Goal: Find contact information: Find contact information

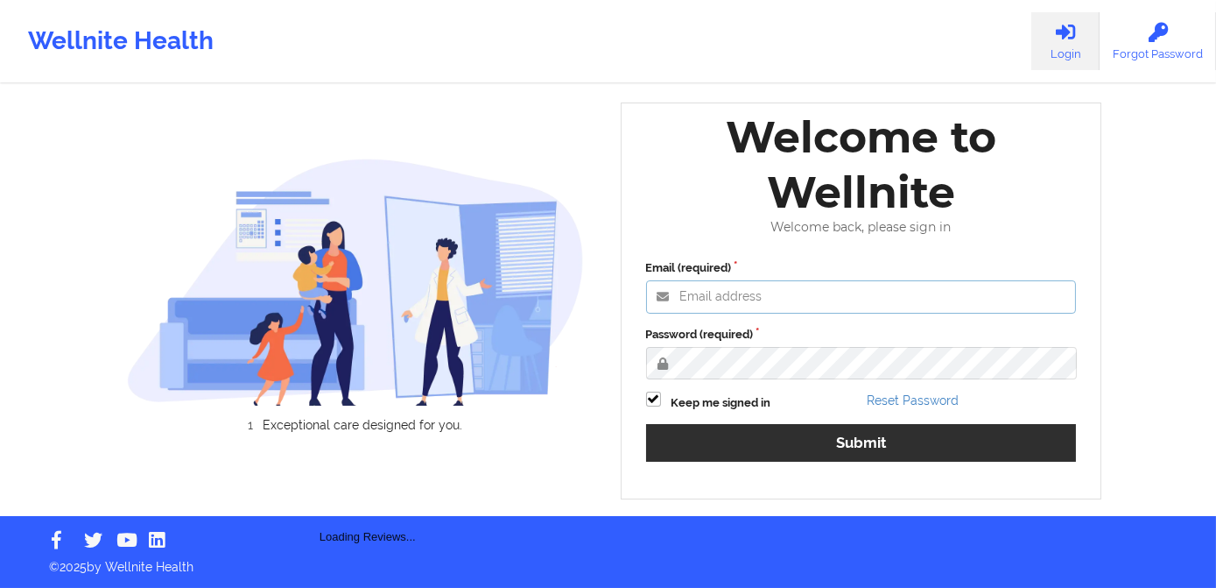
type input "[PERSON_NAME][EMAIL_ADDRESS][DOMAIN_NAME]"
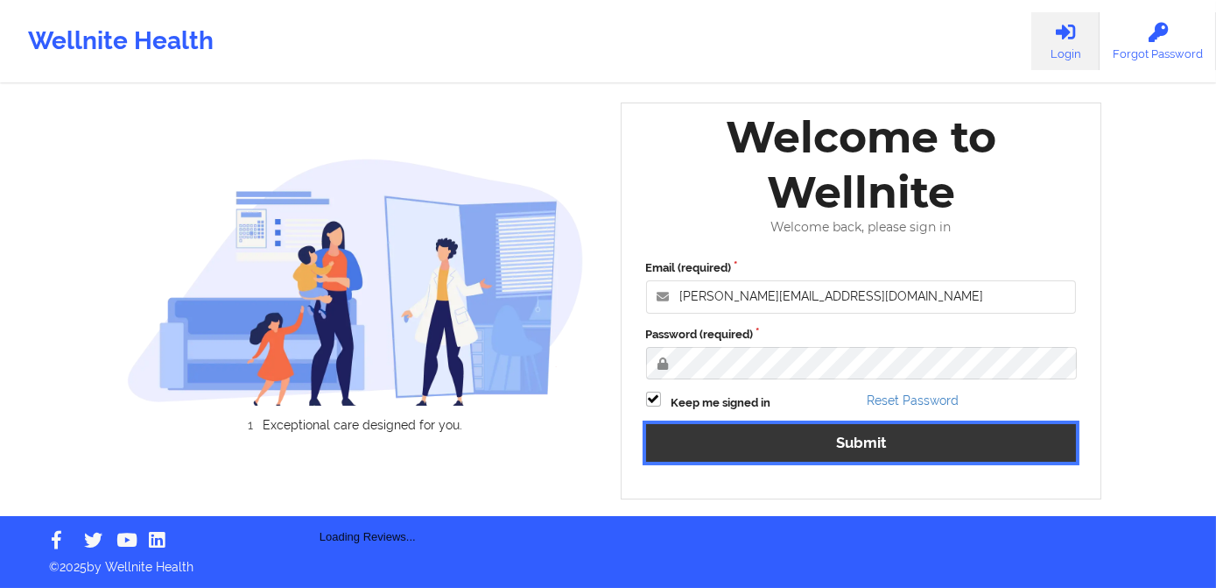
click at [799, 454] on button "Submit" at bounding box center [861, 443] width 431 height 38
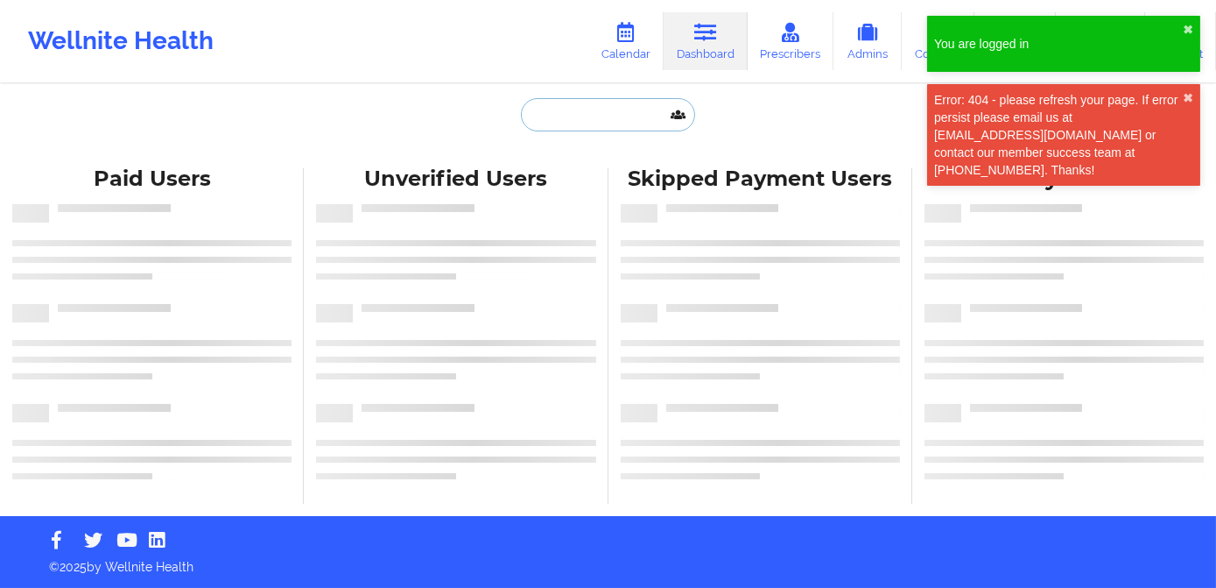
click at [583, 115] on input "text" at bounding box center [607, 114] width 173 height 33
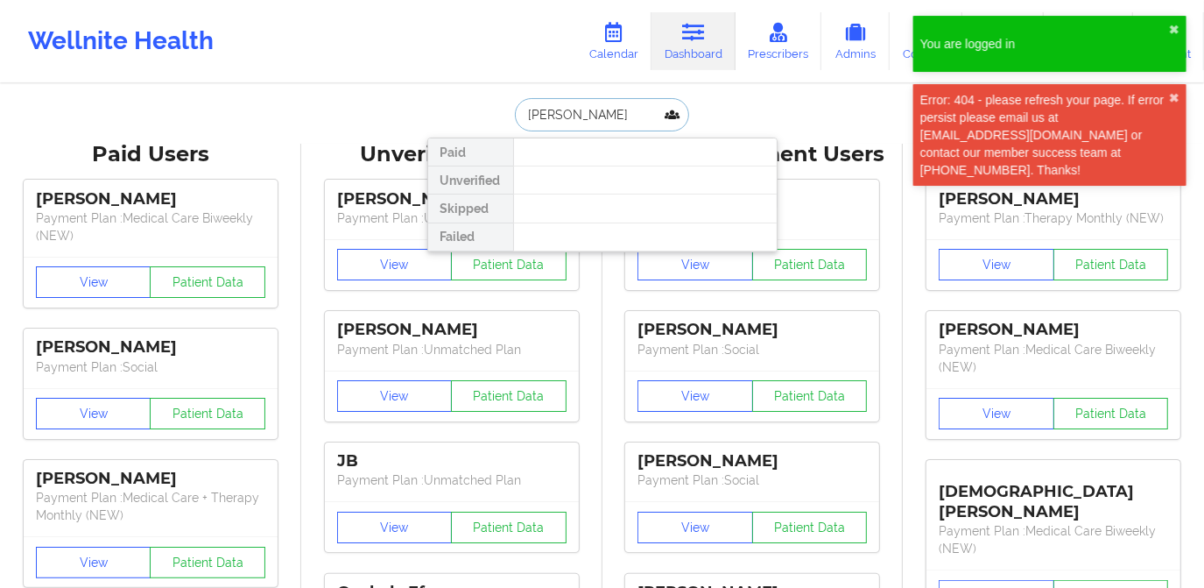
type input "[PERSON_NAME]"
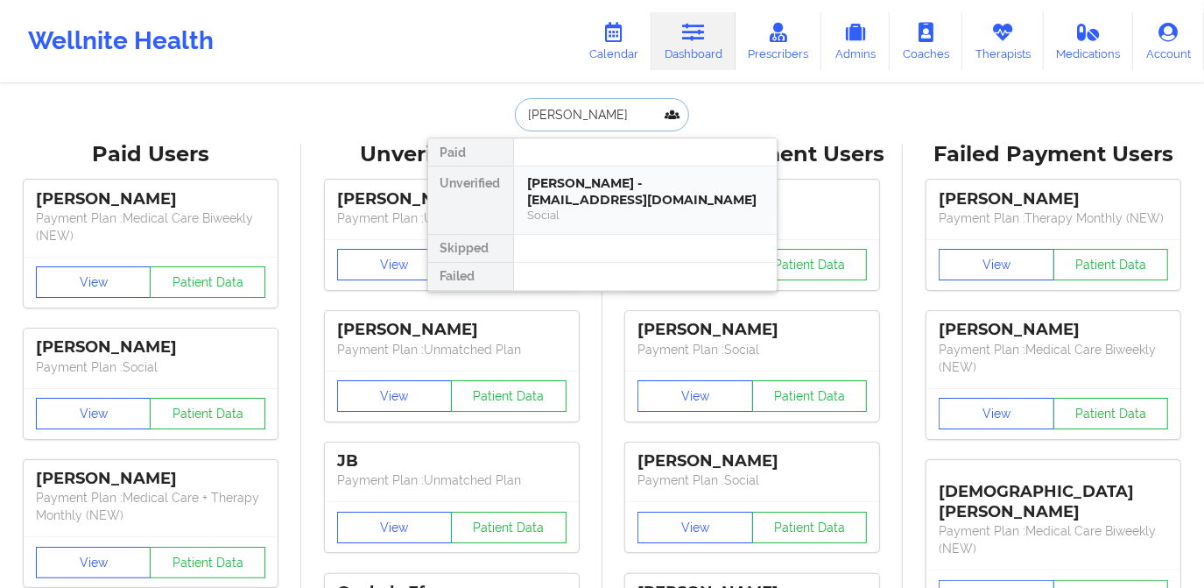
click at [581, 183] on div "[PERSON_NAME] - [EMAIL_ADDRESS][DOMAIN_NAME]" at bounding box center [645, 191] width 235 height 32
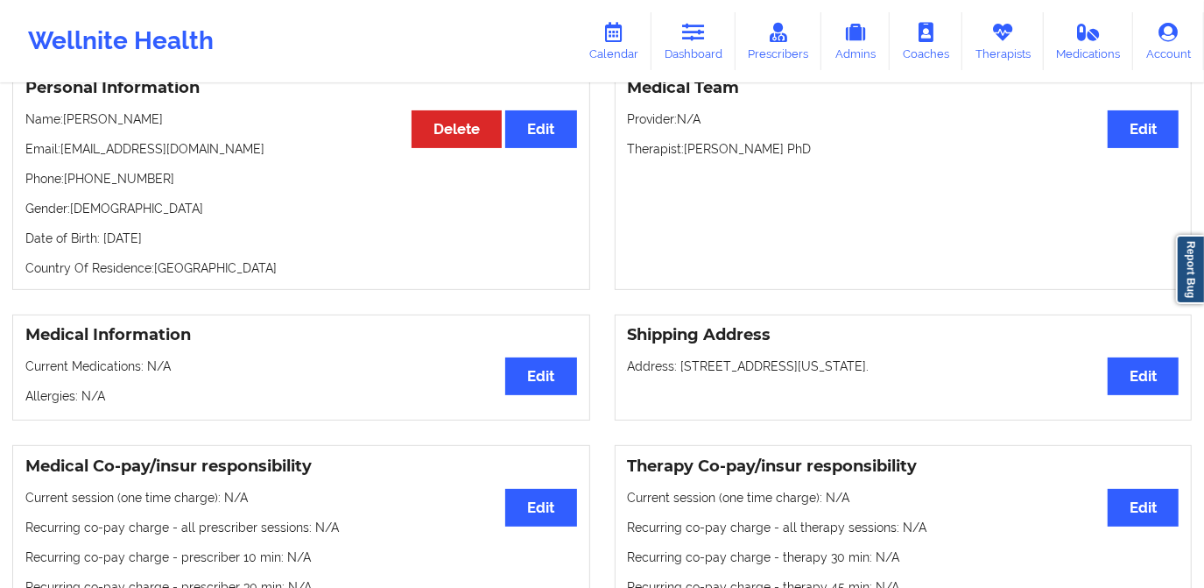
scroll to position [188, 0]
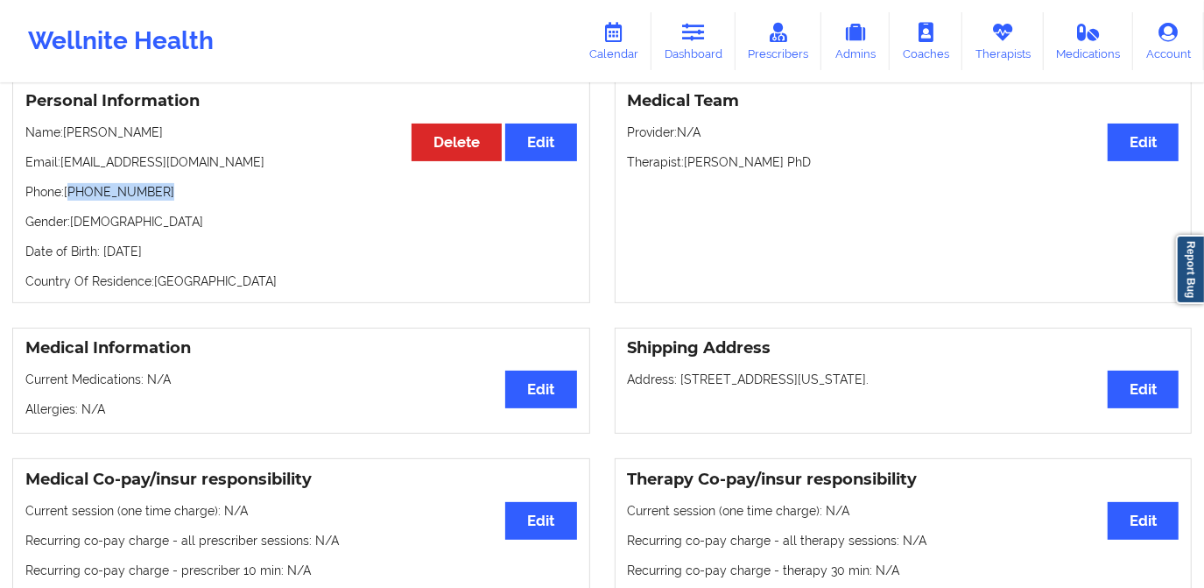
drag, startPoint x: 71, startPoint y: 190, endPoint x: 185, endPoint y: 191, distance: 113.8
click at [185, 191] on p "Phone: [PHONE_NUMBER]" at bounding box center [301, 192] width 552 height 18
drag, startPoint x: 185, startPoint y: 191, endPoint x: 116, endPoint y: 183, distance: 68.8
copy p "[PHONE_NUMBER]"
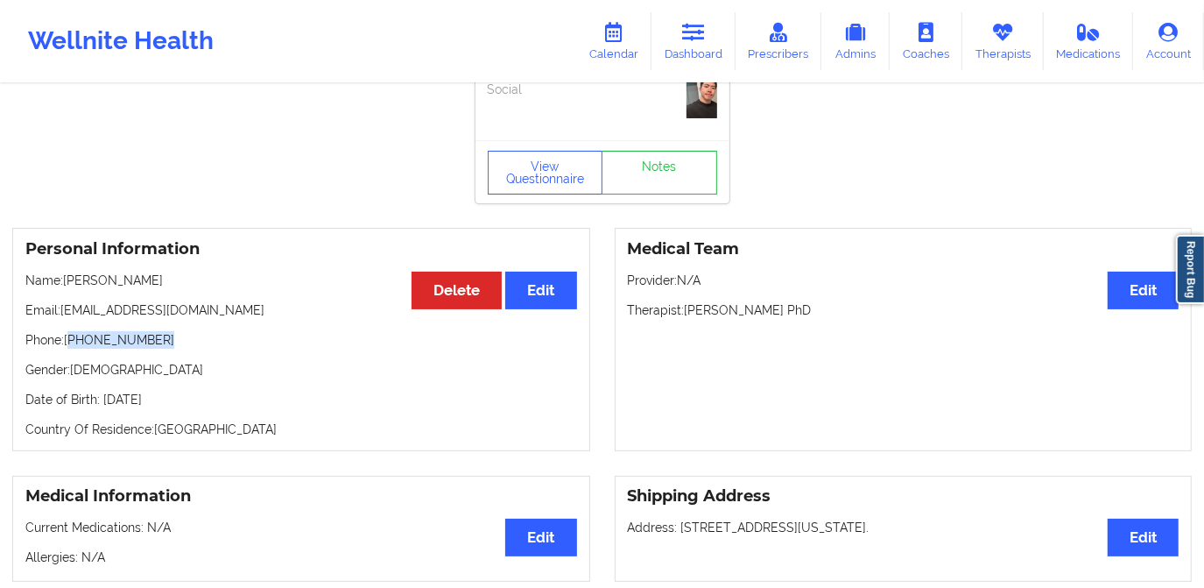
scroll to position [29, 0]
